Goal: Navigation & Orientation: Go to known website

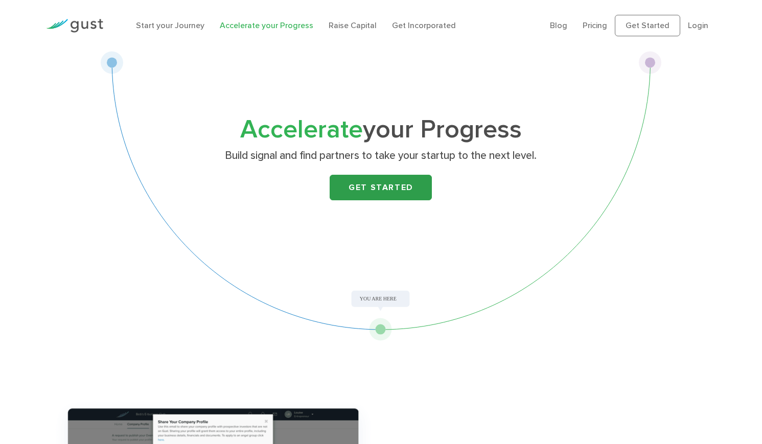
click at [421, 200] on link "Get Started" at bounding box center [381, 188] width 102 height 26
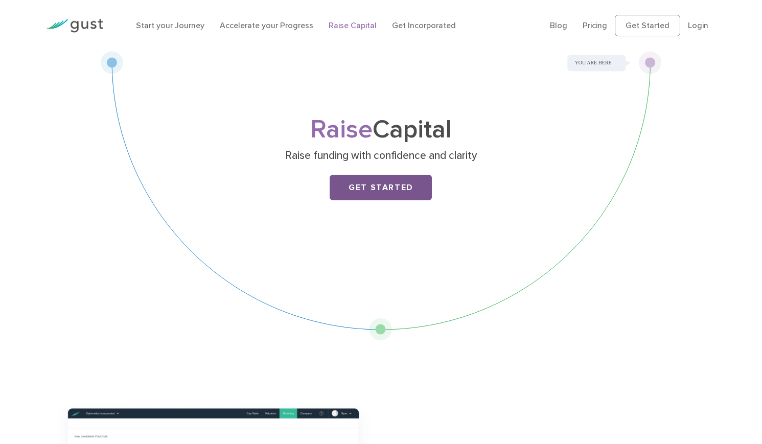
click at [404, 200] on link "Get Started" at bounding box center [381, 188] width 102 height 26
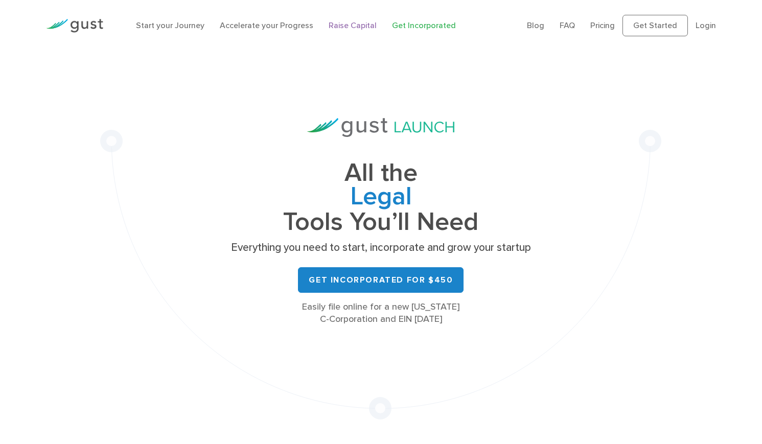
click at [356, 28] on link "Raise Capital" at bounding box center [353, 25] width 48 height 10
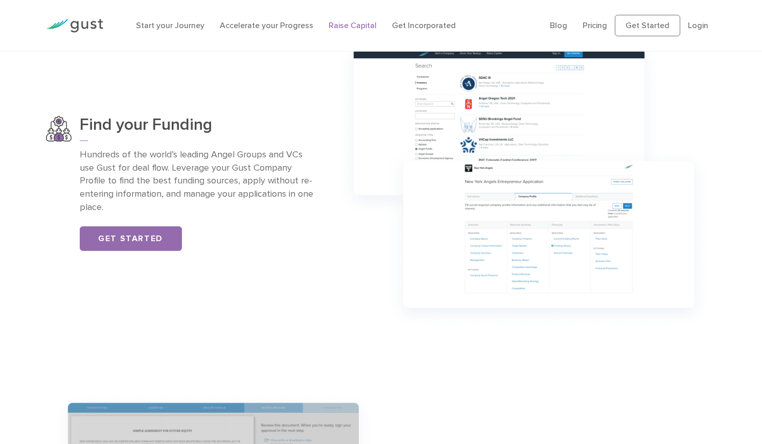
scroll to position [715, 0]
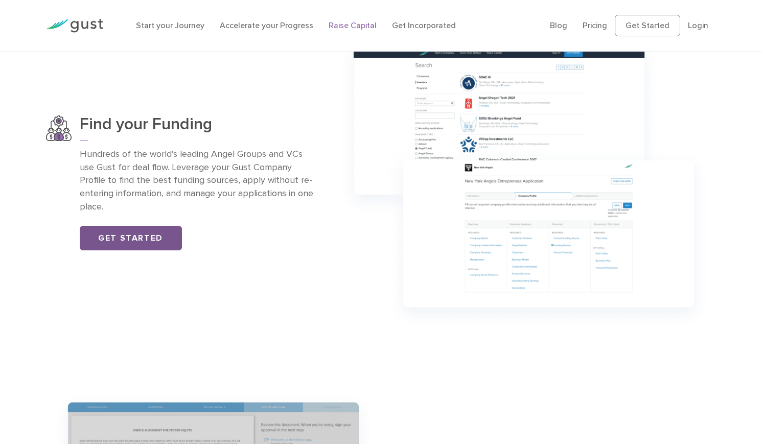
click at [173, 228] on link "Get Started" at bounding box center [131, 238] width 102 height 25
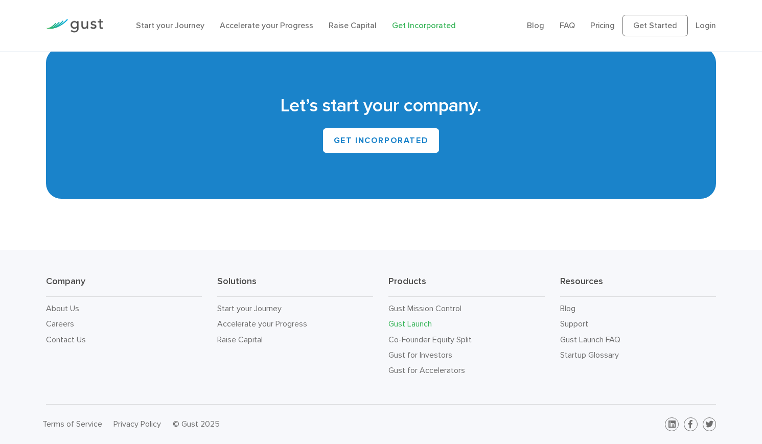
scroll to position [6393, 0]
click at [282, 303] on link "Start your Journey" at bounding box center [249, 308] width 64 height 10
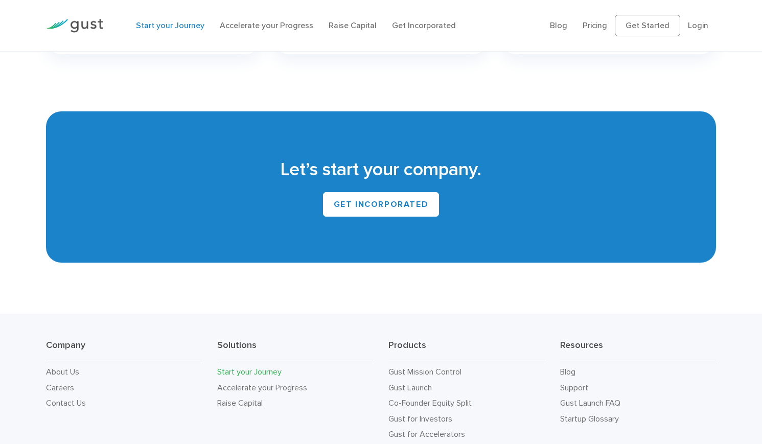
scroll to position [1908, 0]
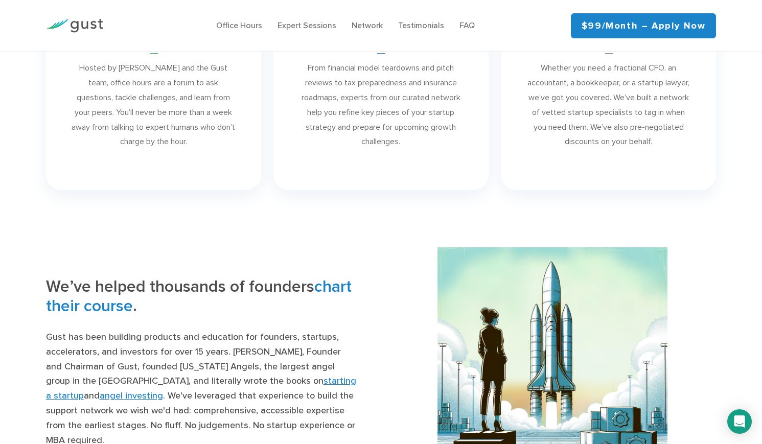
scroll to position [766, 0]
